Goal: Find specific page/section: Find specific page/section

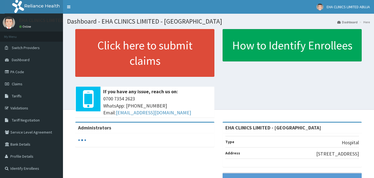
click at [37, 99] on link "Tariffs" at bounding box center [31, 96] width 63 height 12
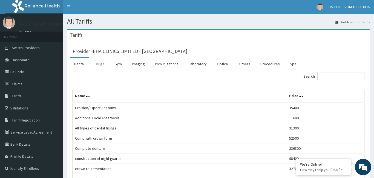
click at [101, 65] on link "Drugs" at bounding box center [99, 64] width 18 height 12
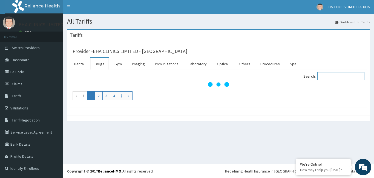
click at [326, 77] on input "Search:" at bounding box center [340, 76] width 47 height 8
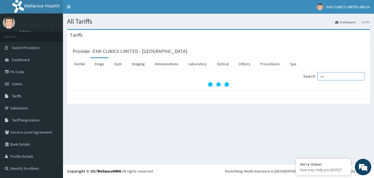
type input "c"
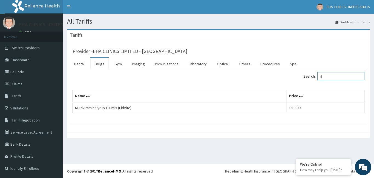
type input "f"
type input "t"
type input "b"
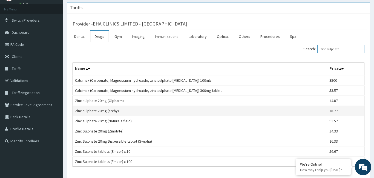
scroll to position [65, 0]
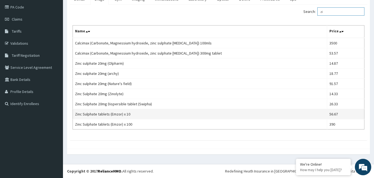
type input "z"
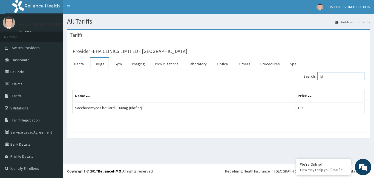
type input "b"
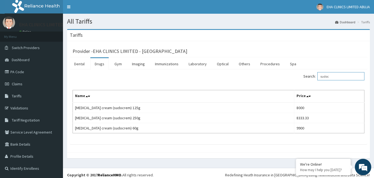
type input "sudoc"
